Goal: Find specific page/section: Find specific page/section

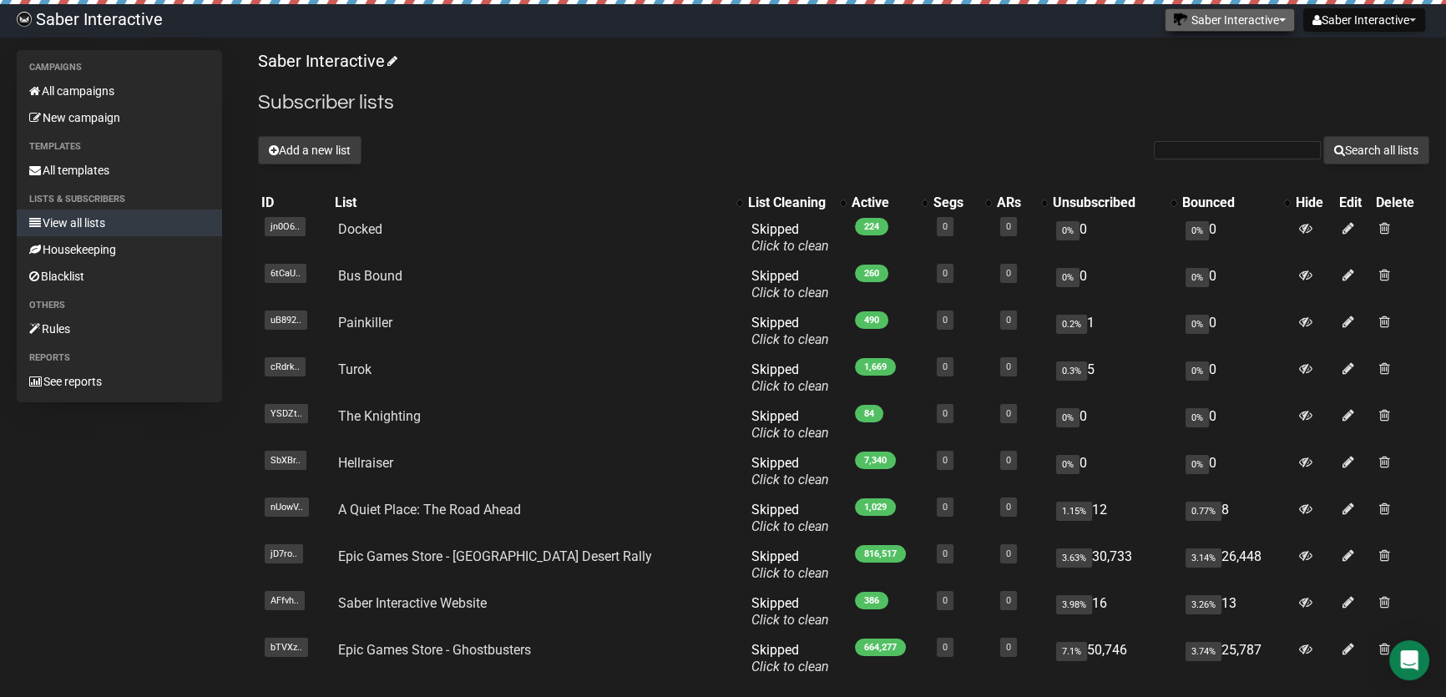
click at [1222, 17] on button "Saber Interactive" at bounding box center [1230, 19] width 130 height 23
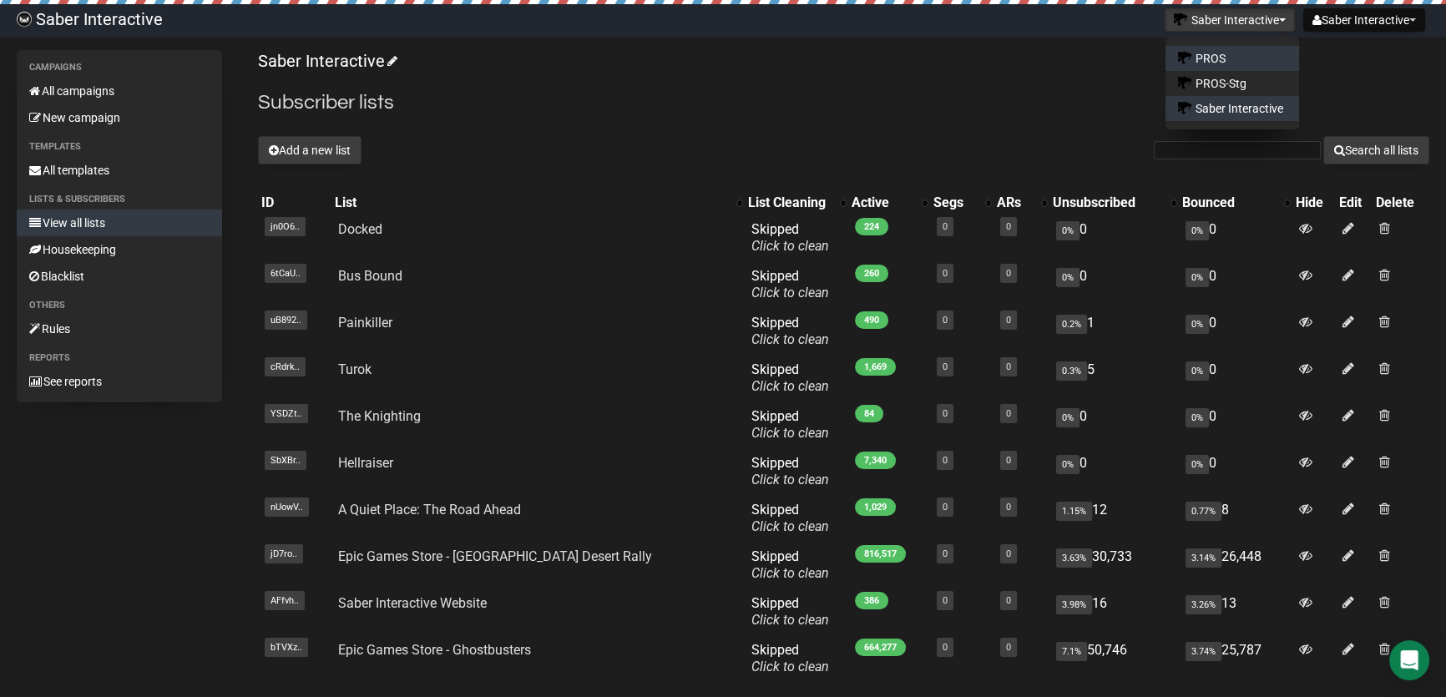
click at [1217, 54] on link "PROS" at bounding box center [1233, 58] width 134 height 25
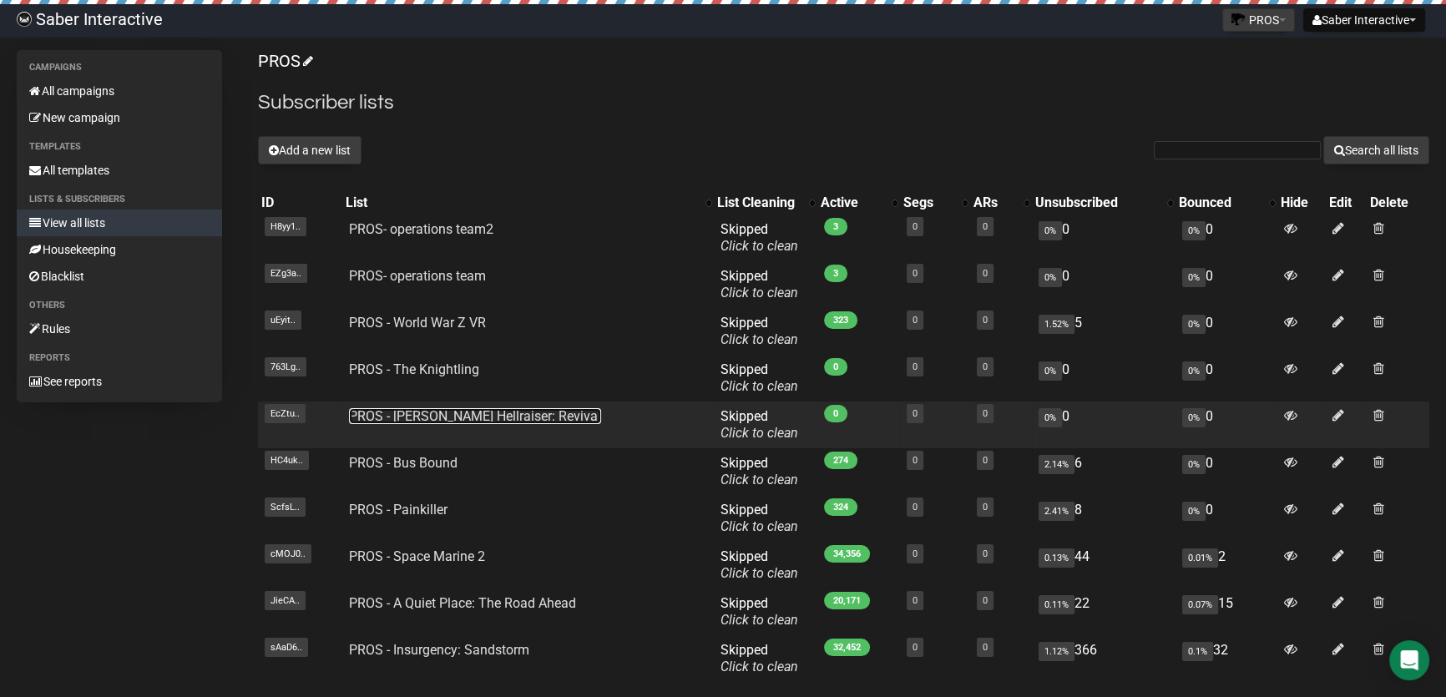
drag, startPoint x: 481, startPoint y: 420, endPoint x: 490, endPoint y: 432, distance: 15.5
click at [481, 420] on link "PROS - [PERSON_NAME] Hellraiser: Revival" at bounding box center [475, 416] width 252 height 16
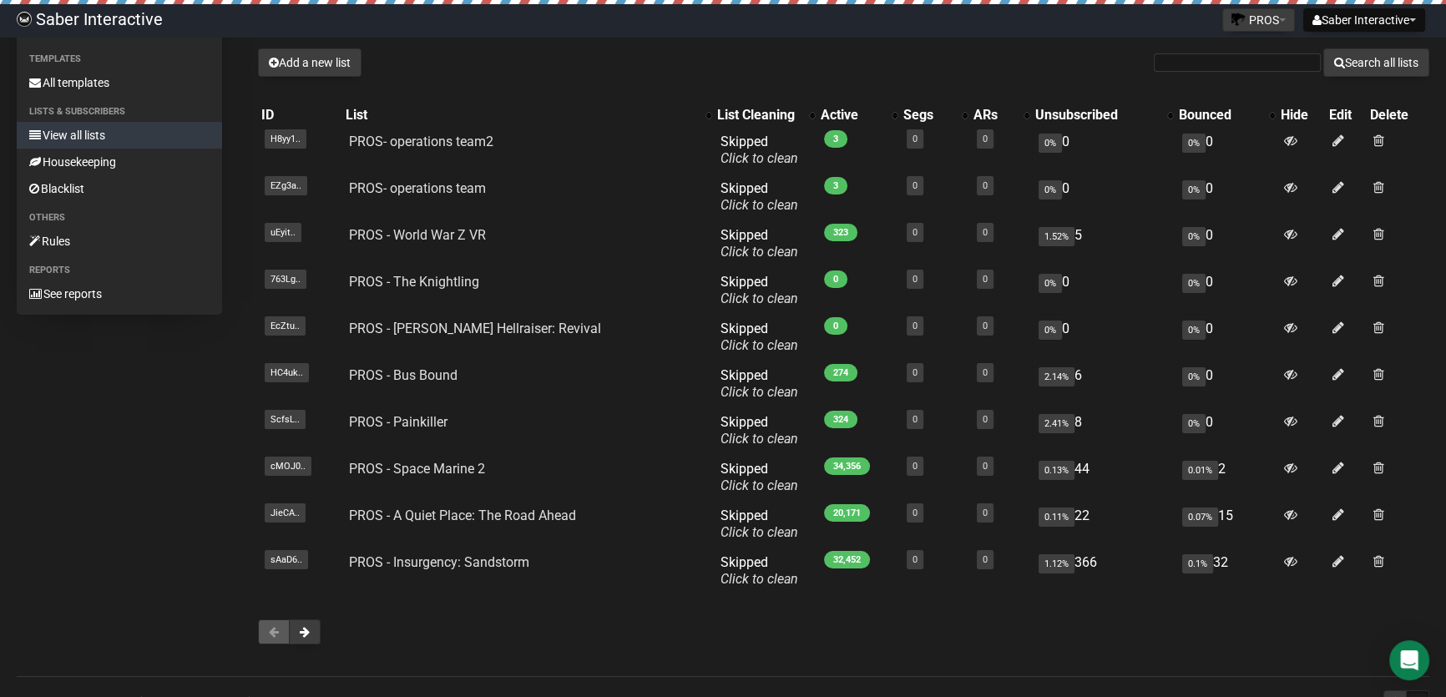
scroll to position [65, 0]
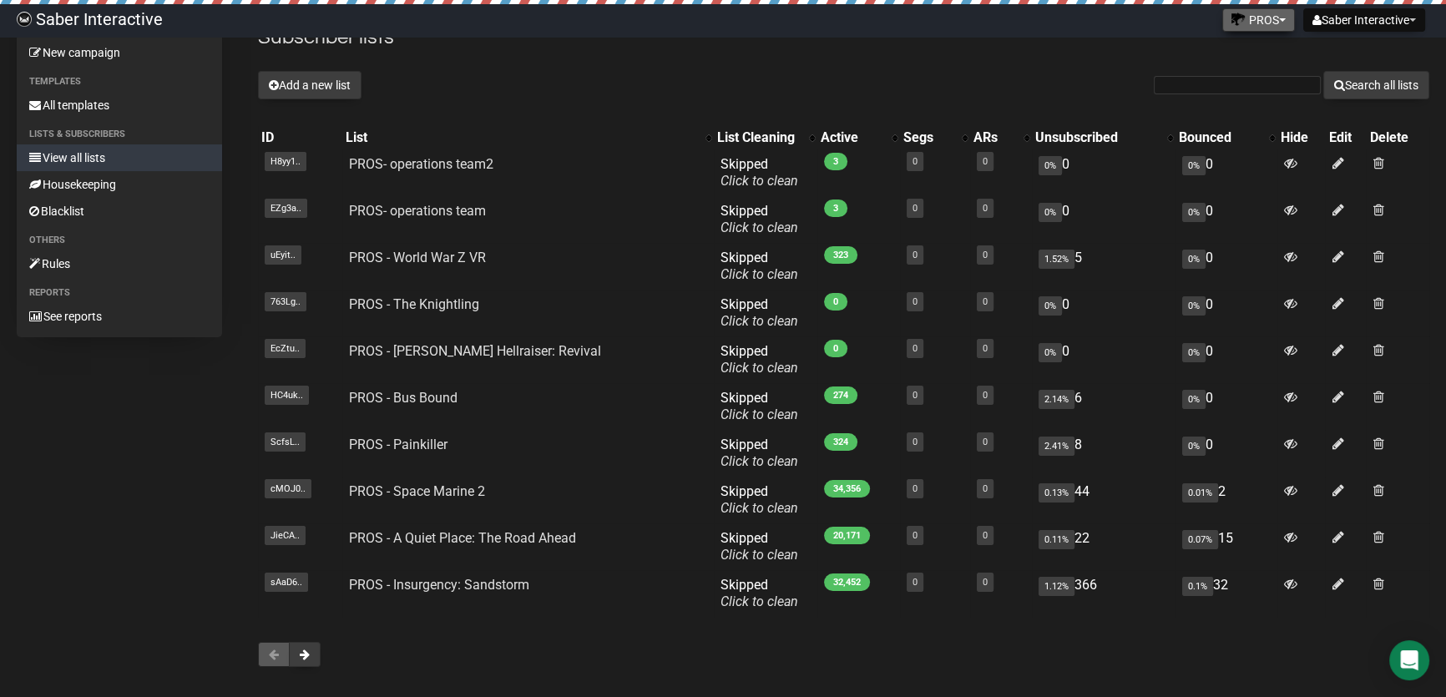
click at [1239, 18] on button "PROS" at bounding box center [1258, 19] width 73 height 23
click at [1225, 109] on link "Saber Interactive" at bounding box center [1233, 108] width 134 height 25
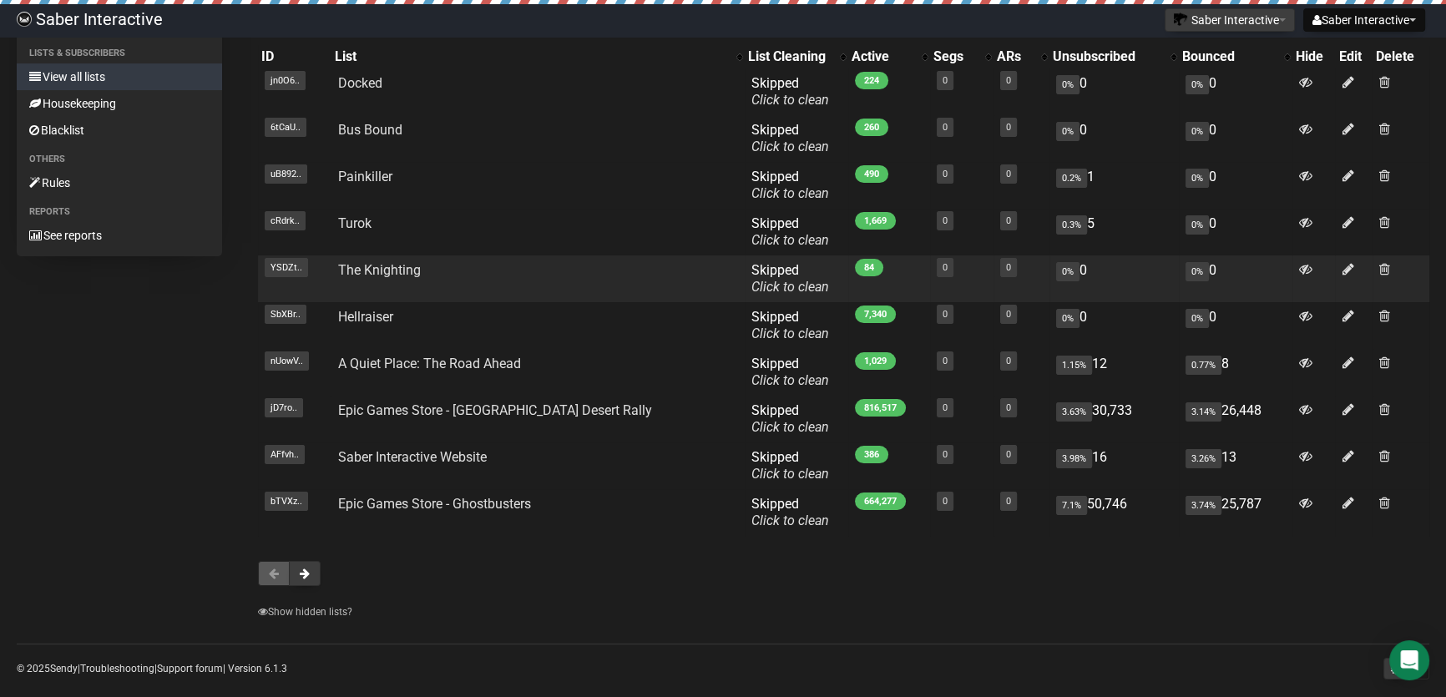
scroll to position [167, 0]
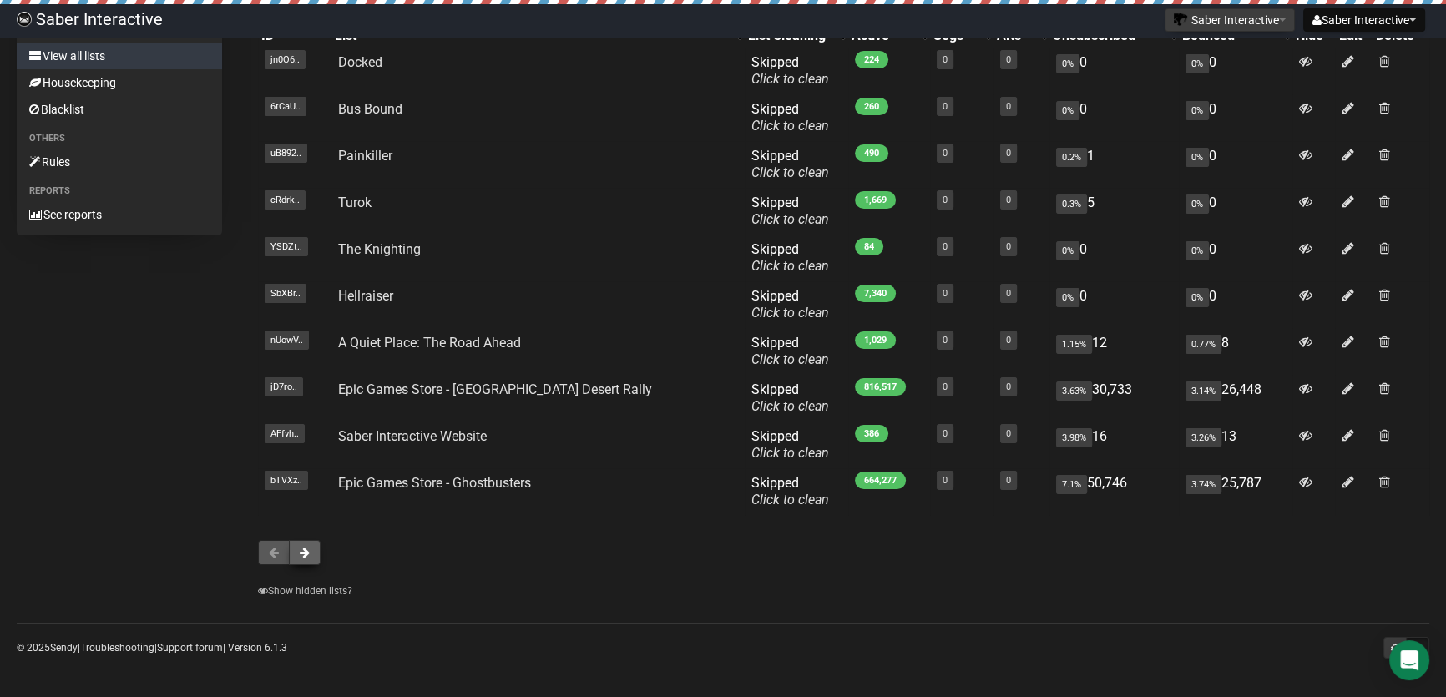
click at [316, 553] on button at bounding box center [305, 552] width 32 height 25
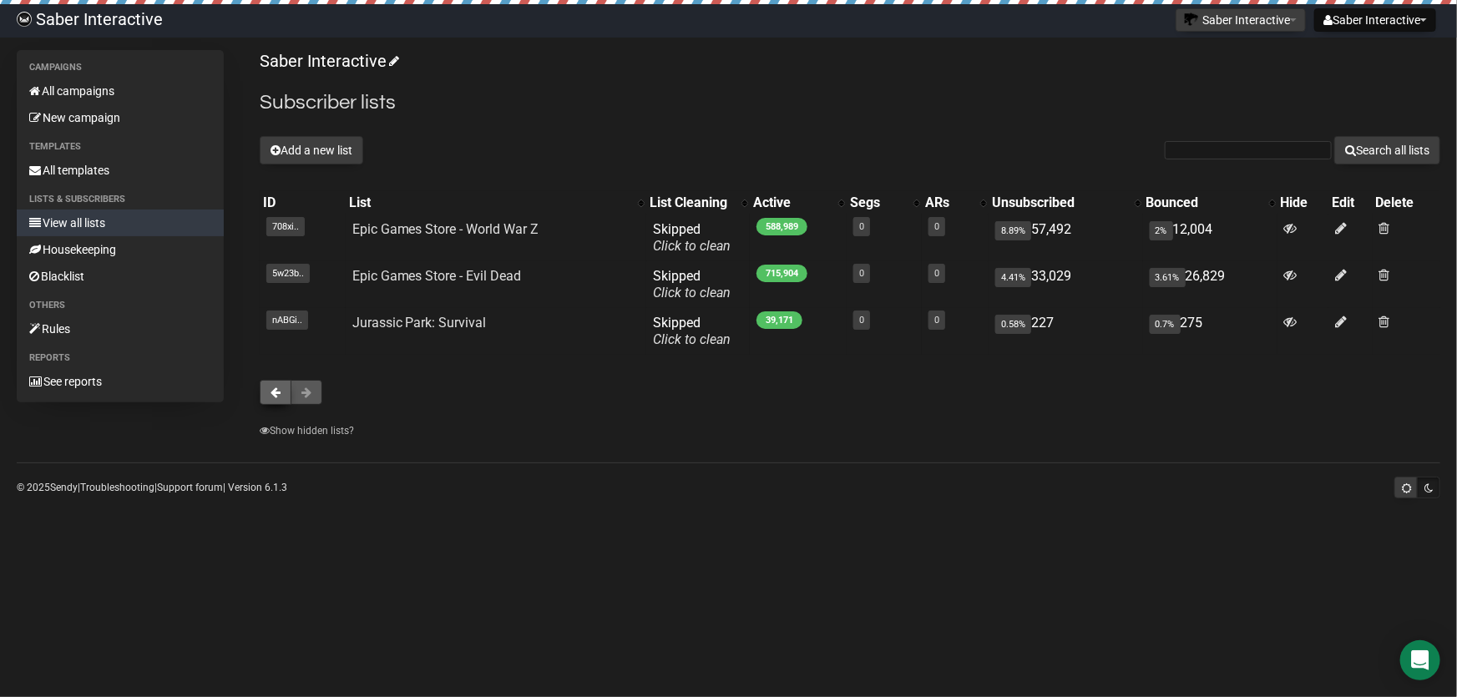
click at [280, 397] on span at bounding box center [276, 393] width 10 height 12
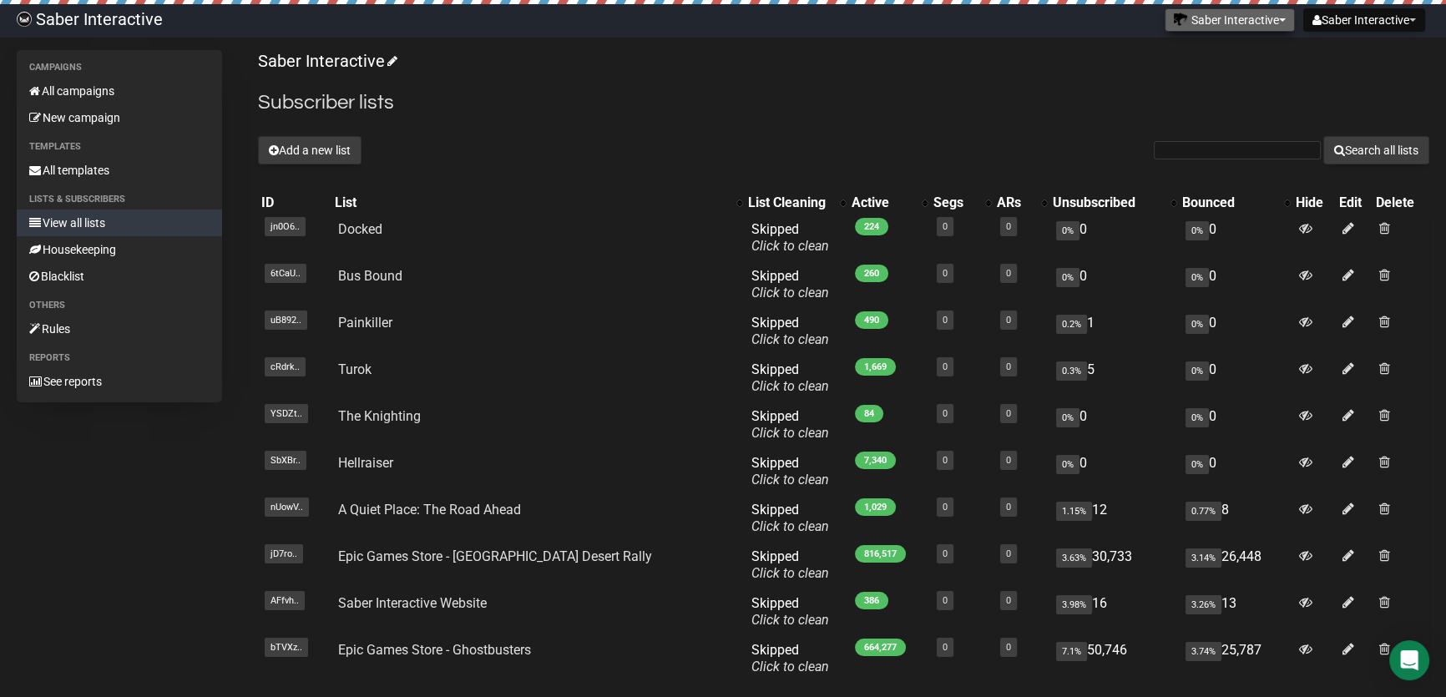
click at [1237, 27] on button "Saber Interactive" at bounding box center [1230, 19] width 130 height 23
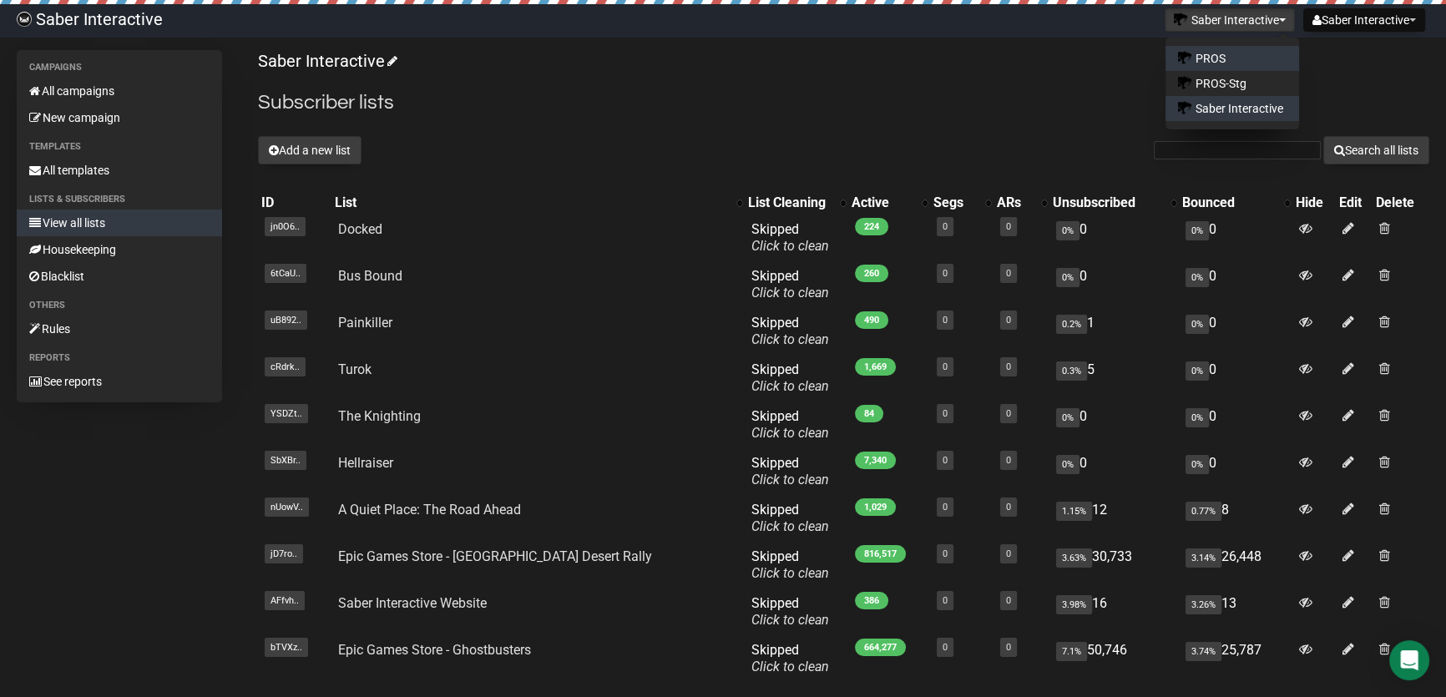
click at [1215, 56] on link "PROS" at bounding box center [1233, 58] width 134 height 25
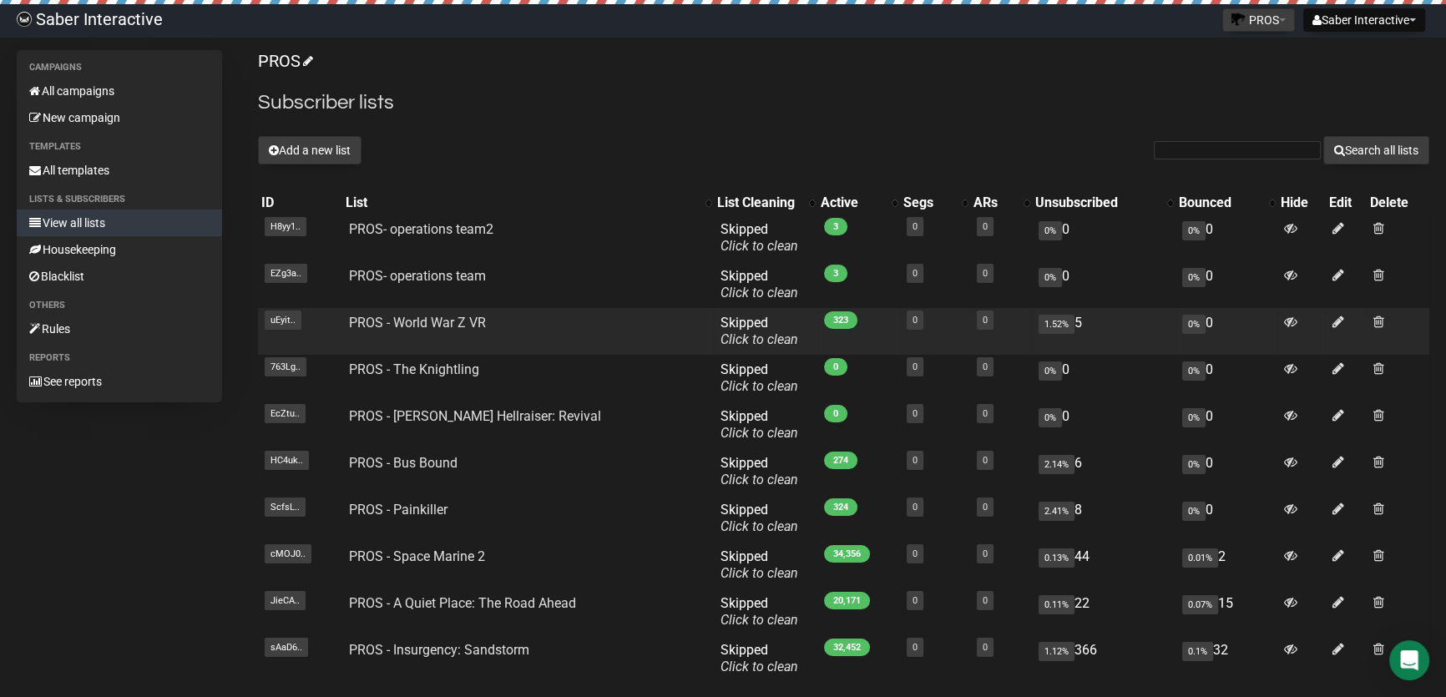
scroll to position [75, 0]
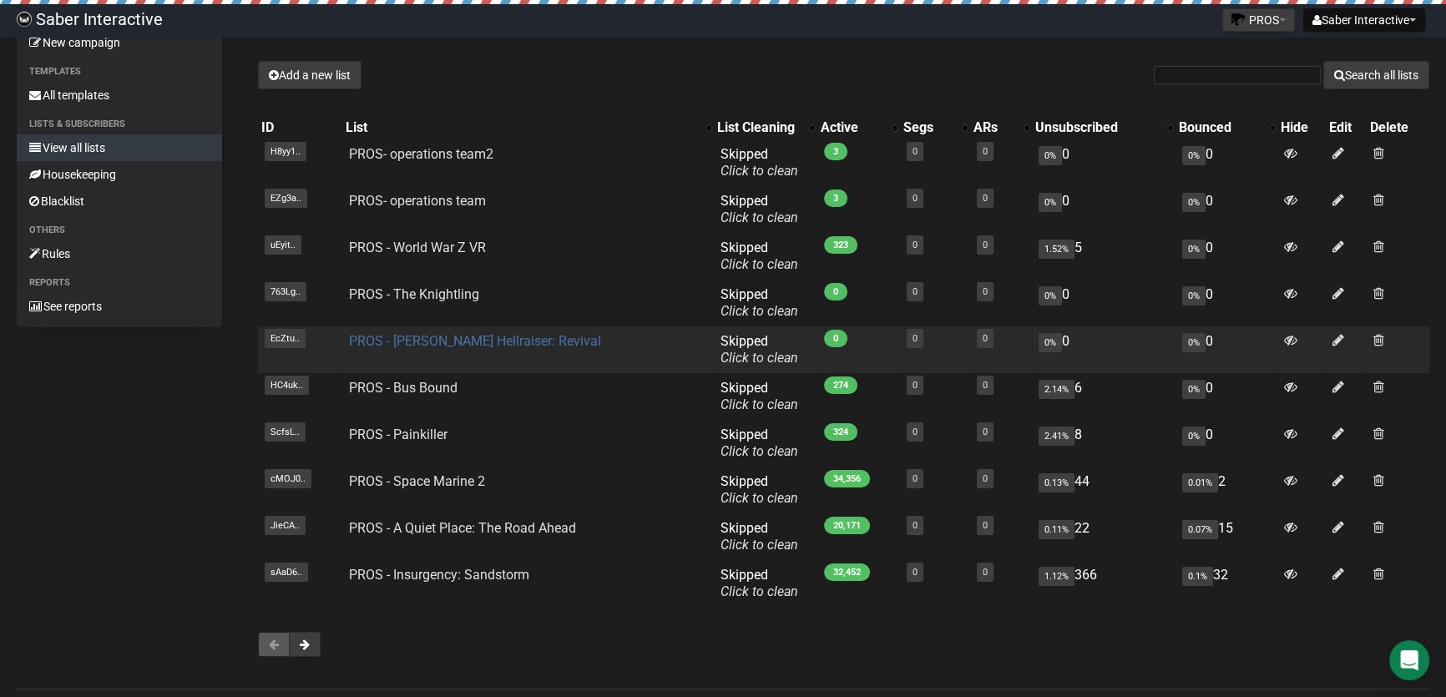
click at [495, 344] on link "PROS - [PERSON_NAME] Hellraiser: Revival" at bounding box center [475, 341] width 252 height 16
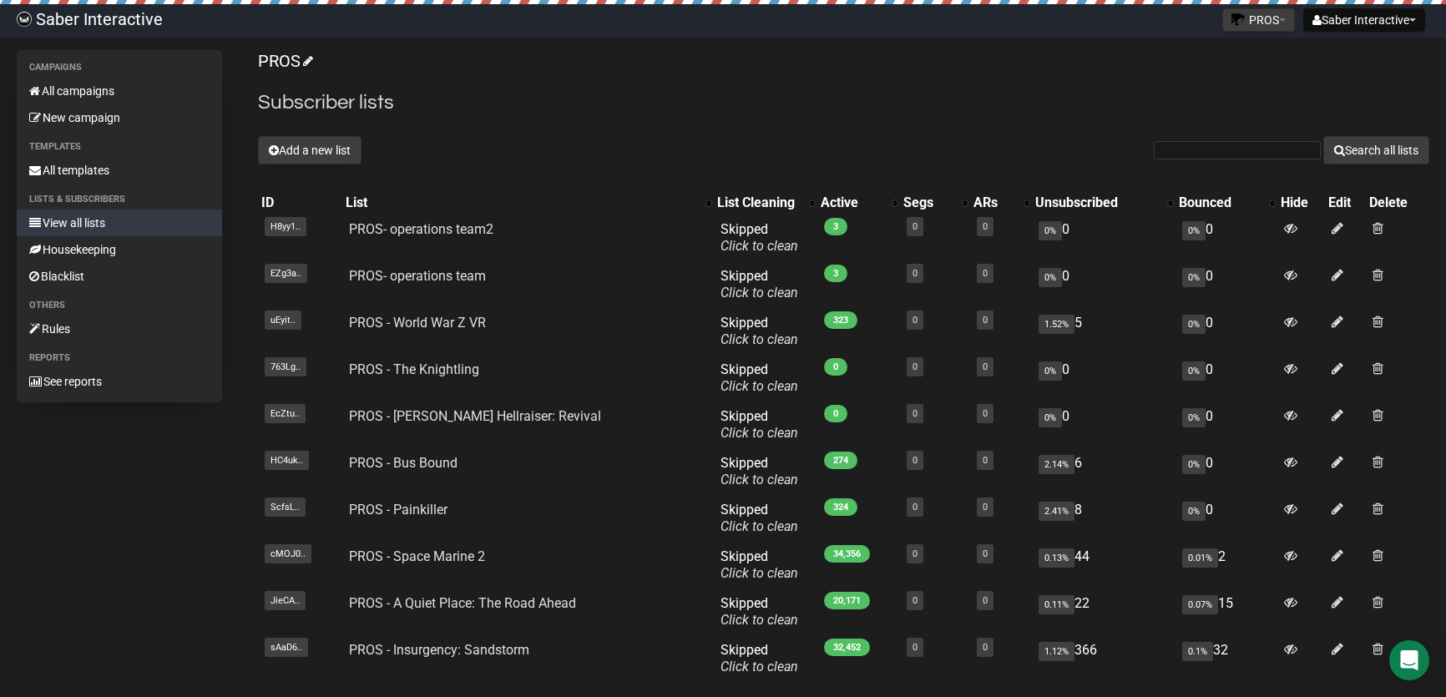
scroll to position [75, 0]
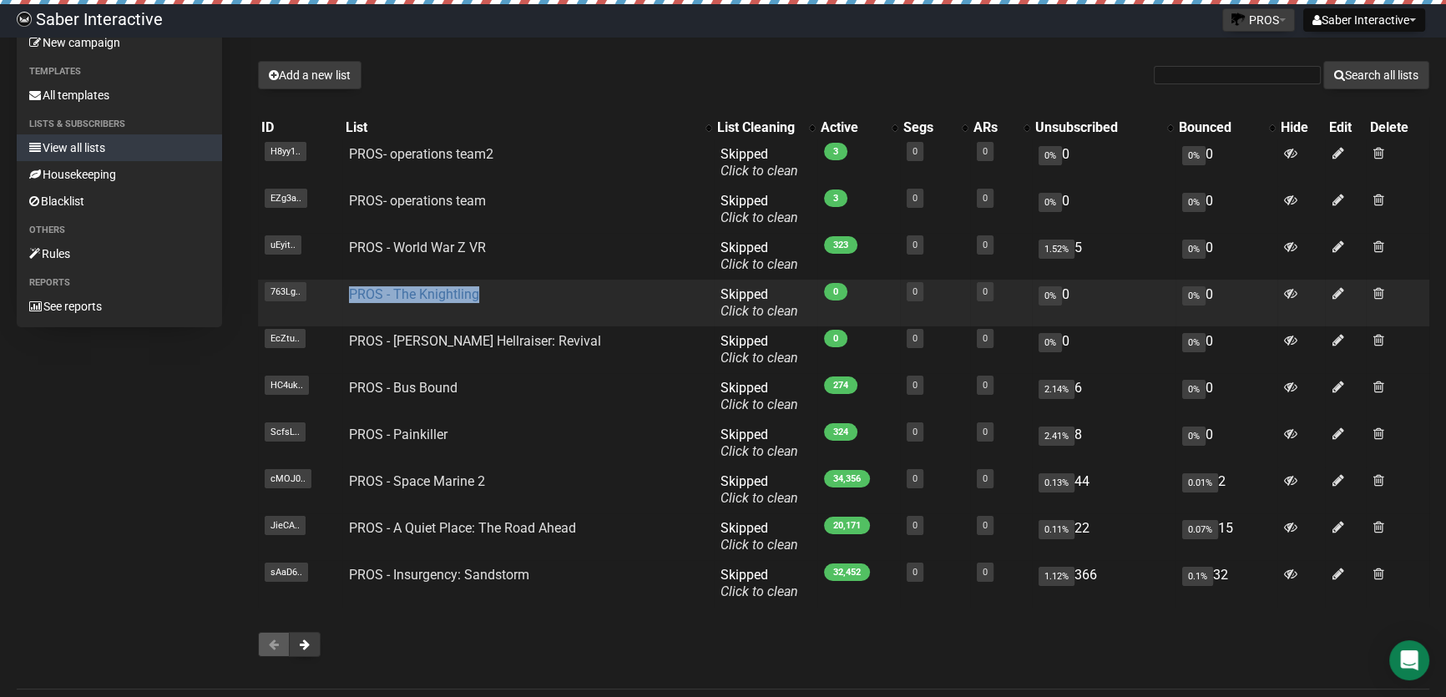
drag, startPoint x: 484, startPoint y: 286, endPoint x: 351, endPoint y: 301, distance: 134.3
click at [351, 301] on td "PROS - The Knightling" at bounding box center [528, 303] width 372 height 47
copy link "PROS - The Knightling"
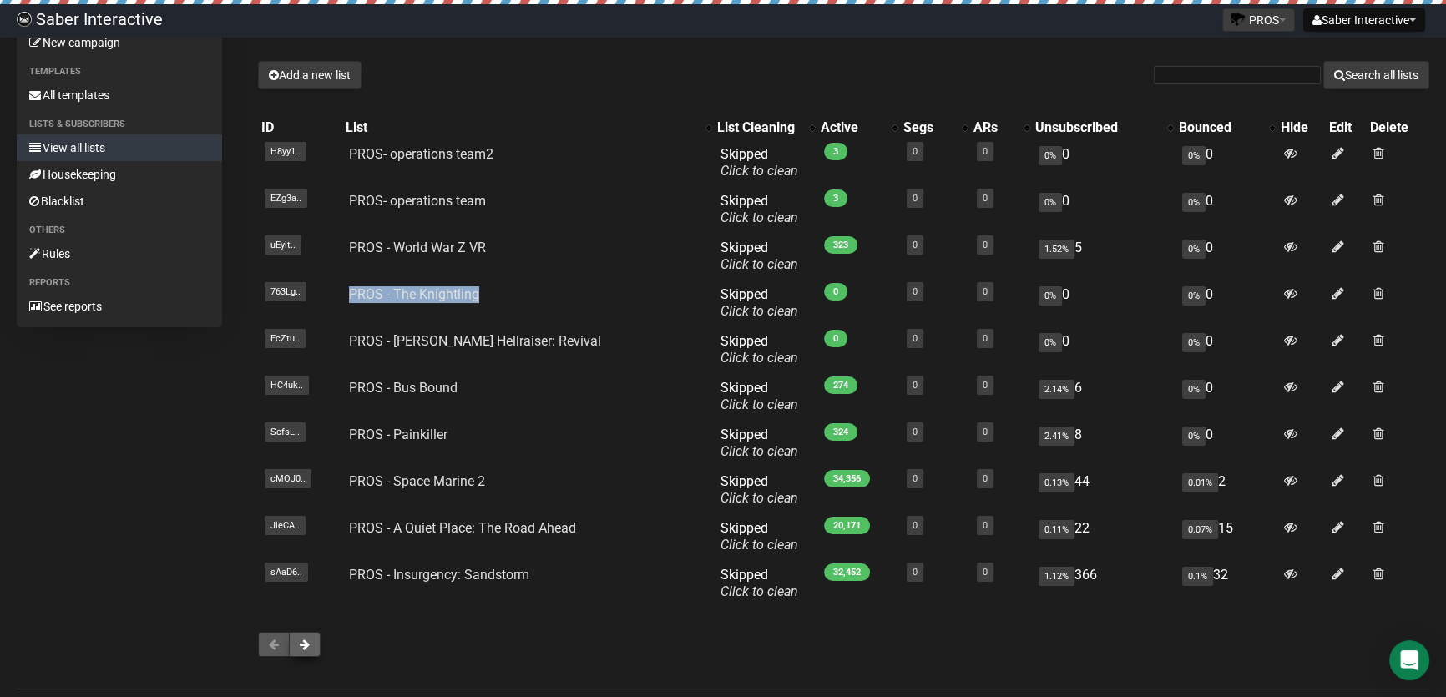
click at [309, 636] on button at bounding box center [305, 644] width 32 height 25
click at [296, 647] on button at bounding box center [305, 644] width 32 height 25
click at [308, 651] on button at bounding box center [305, 644] width 32 height 25
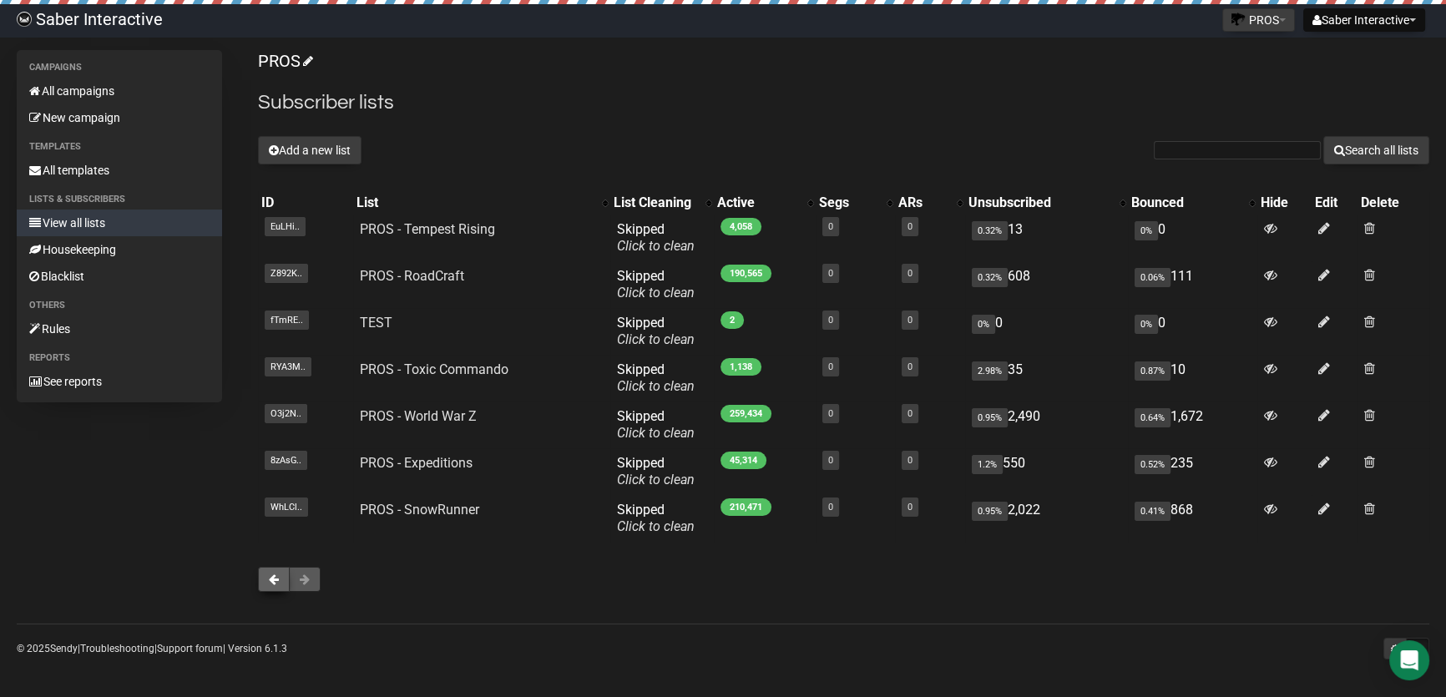
click at [276, 586] on button at bounding box center [274, 579] width 32 height 25
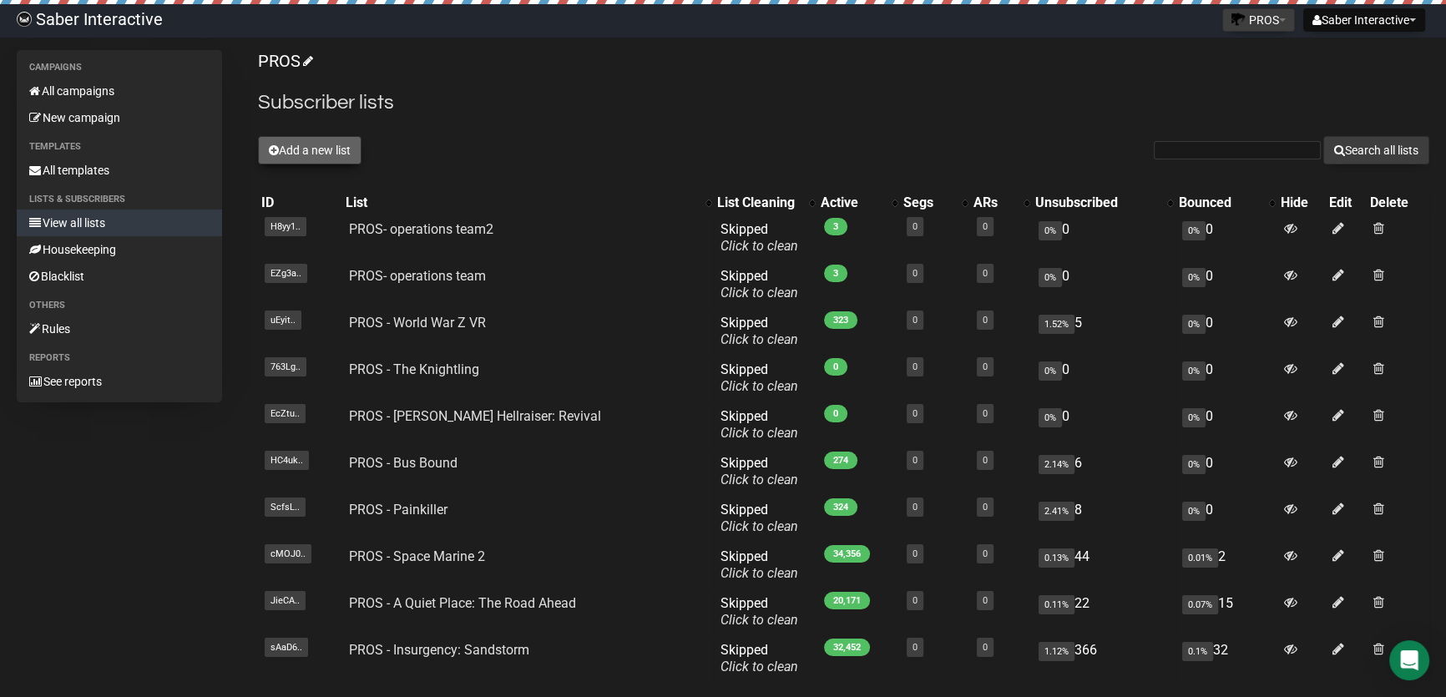
click at [296, 146] on button "Add a new list" at bounding box center [310, 150] width 104 height 28
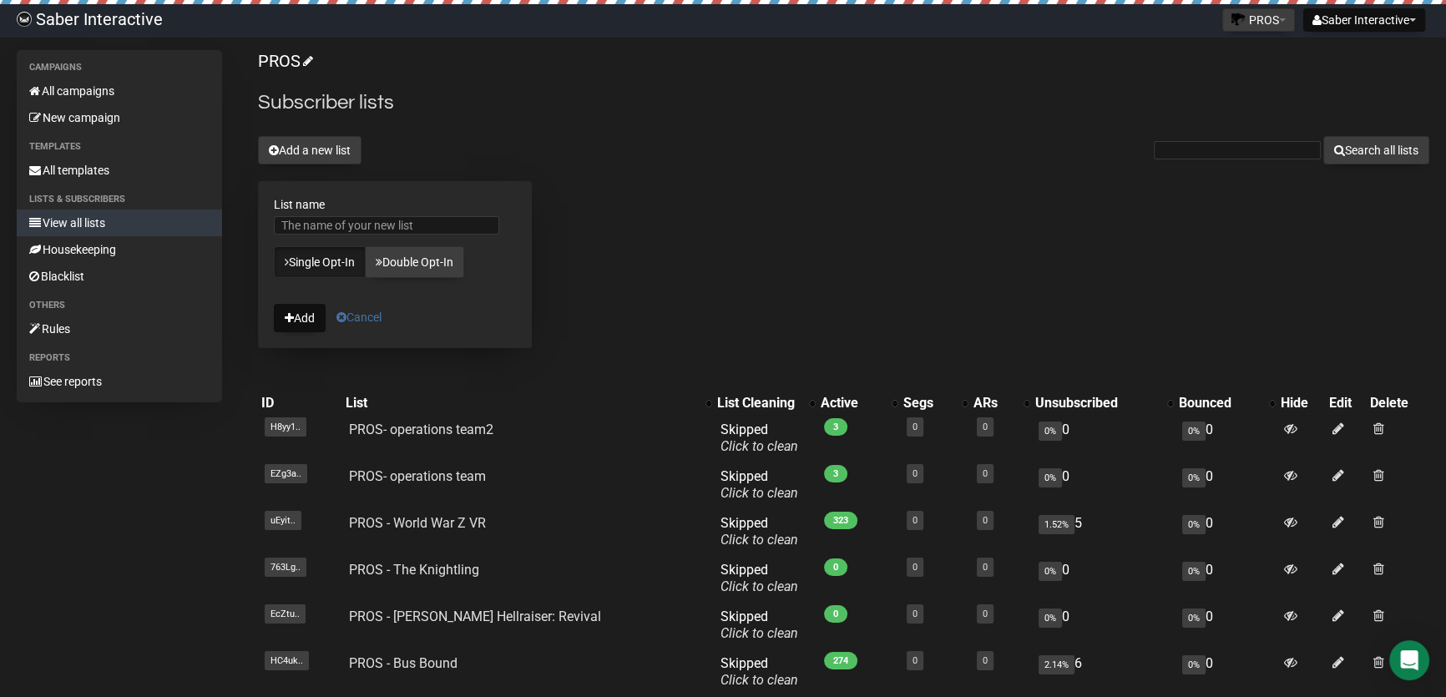
click at [358, 321] on link "Cancel" at bounding box center [358, 317] width 45 height 13
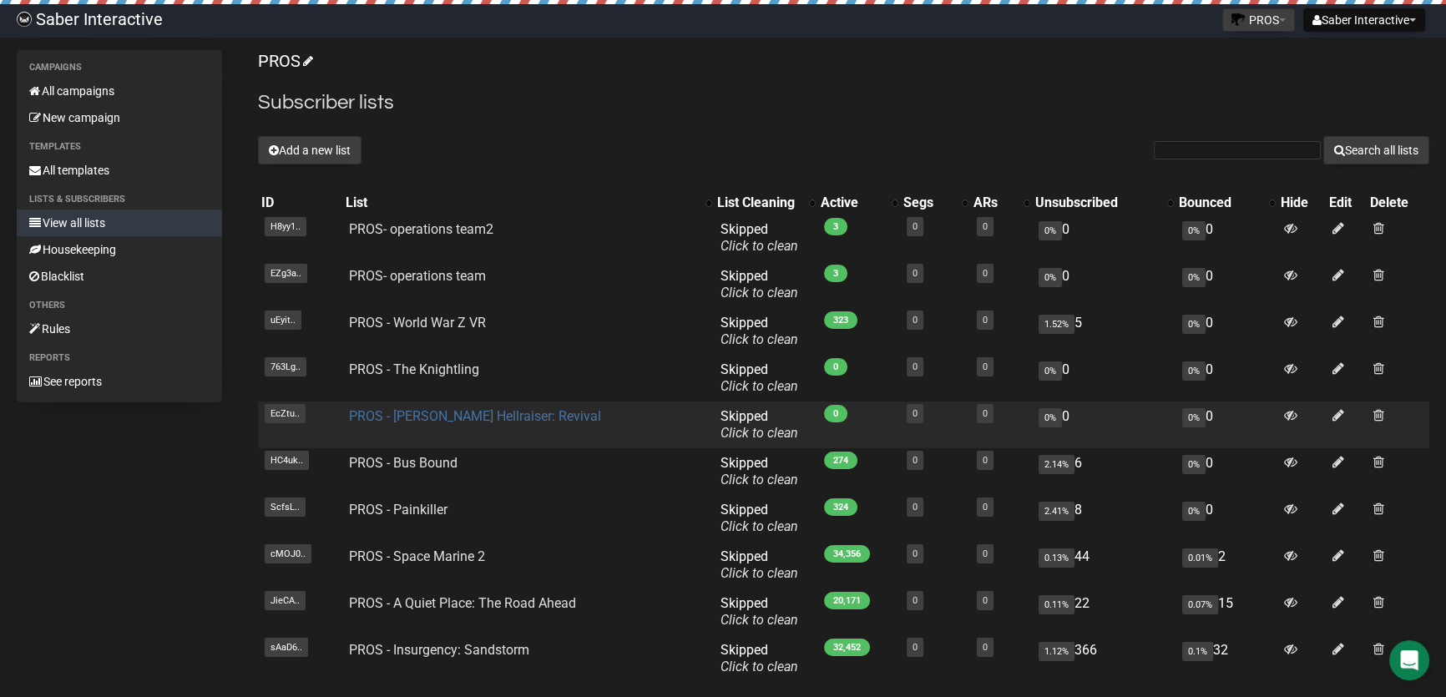
click at [470, 409] on link "PROS - [PERSON_NAME] Hellraiser: Revival" at bounding box center [475, 416] width 252 height 16
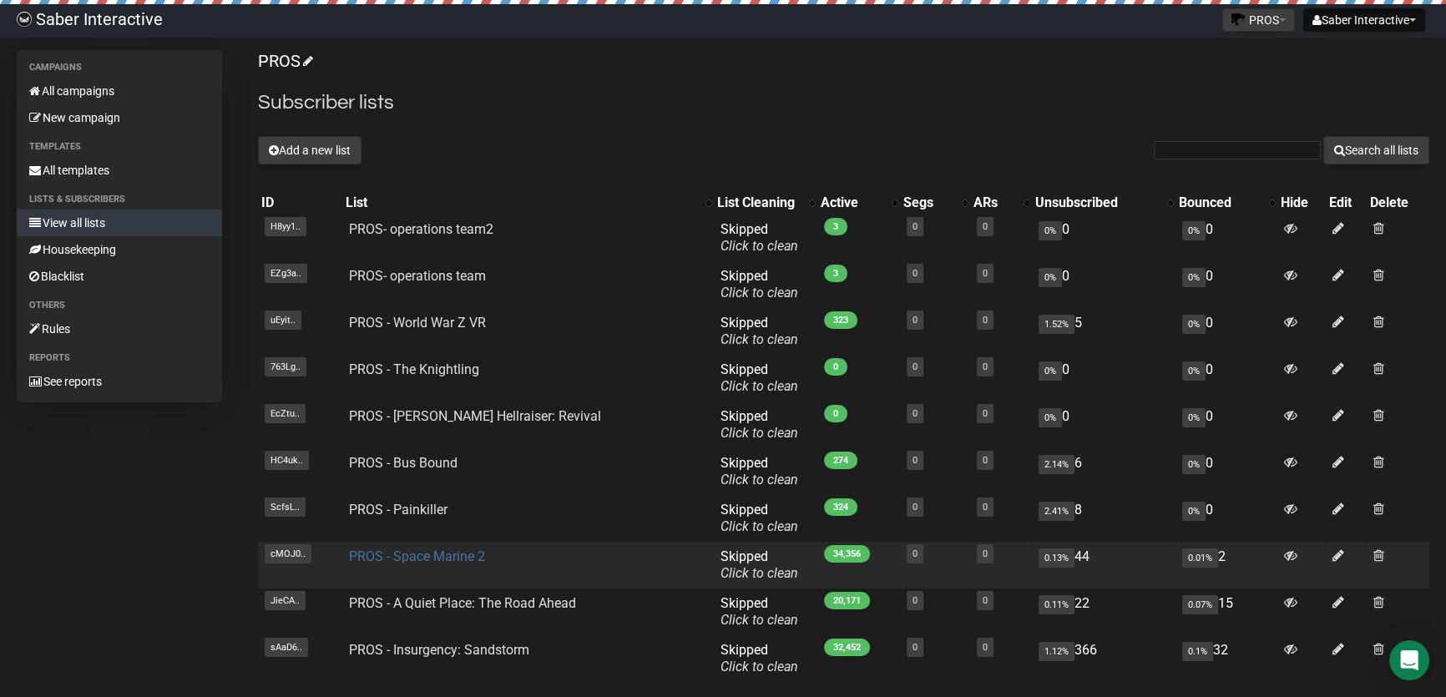
click at [409, 563] on link "PROS - Space Marine 2" at bounding box center [417, 557] width 136 height 16
